Goal: Task Accomplishment & Management: Manage account settings

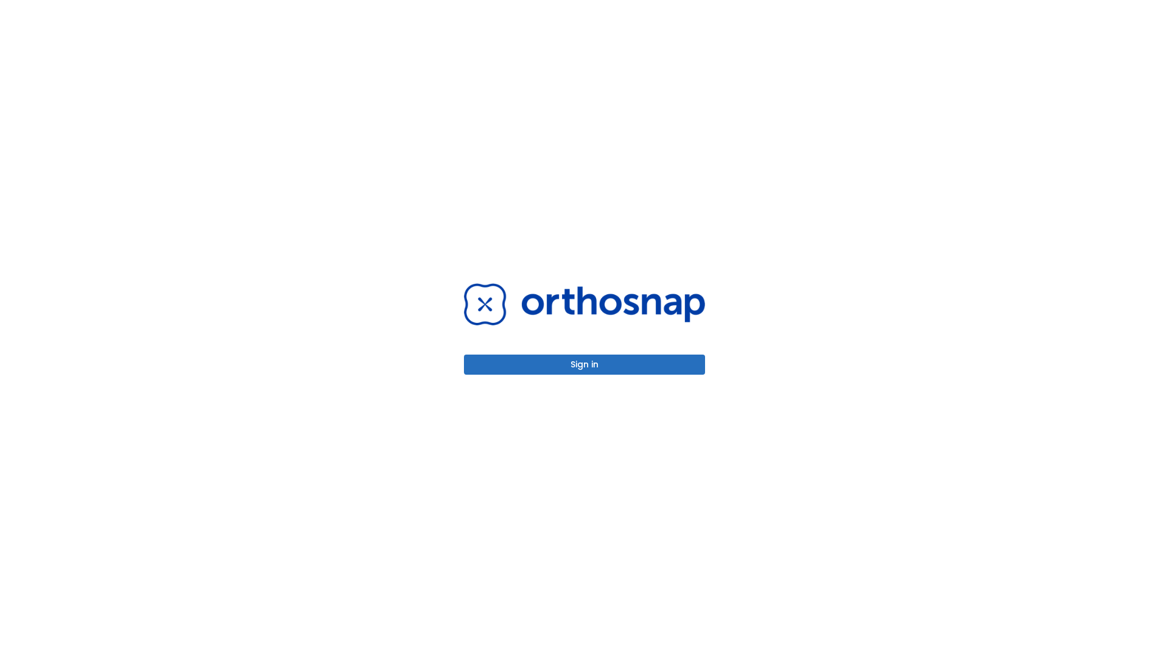
click at [585, 364] on button "Sign in" at bounding box center [584, 364] width 241 height 20
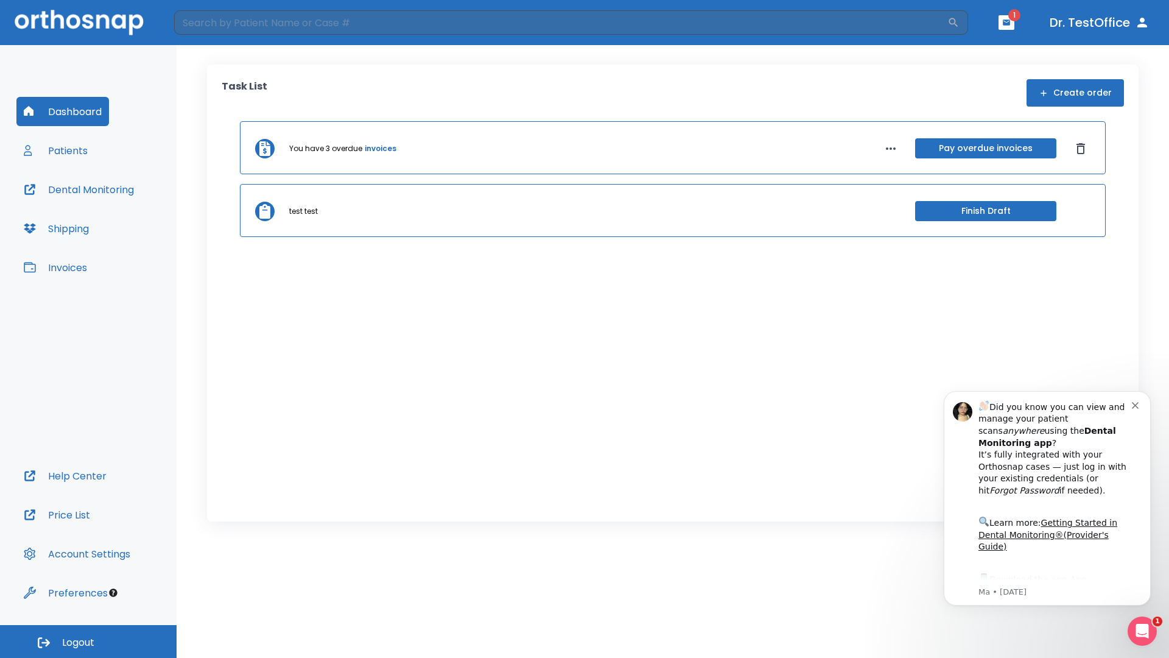
click at [88, 641] on span "Logout" at bounding box center [78, 642] width 32 height 13
